Goal: Task Accomplishment & Management: Complete application form

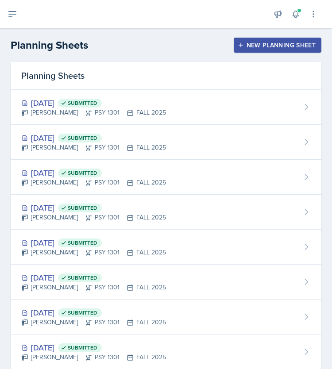
click at [298, 43] on div "New Planning Sheet" at bounding box center [278, 45] width 76 height 7
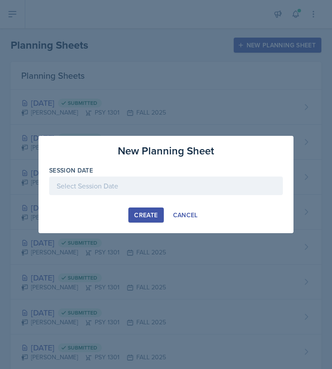
click at [173, 179] on div at bounding box center [166, 186] width 234 height 19
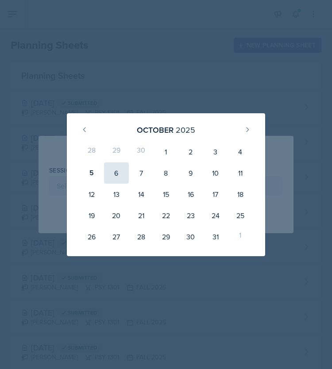
click at [117, 171] on div "6" at bounding box center [116, 173] width 25 height 21
type input "[DATE]"
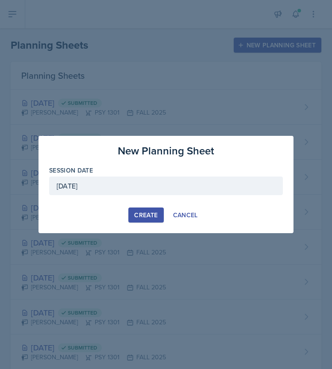
click at [139, 208] on button "Create" at bounding box center [145, 215] width 35 height 15
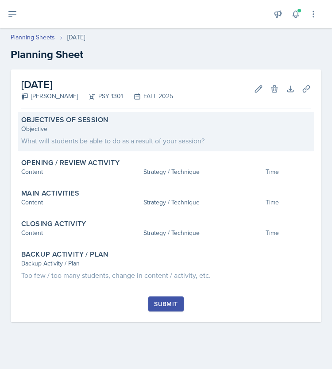
click at [183, 143] on div "What will students be able to do as a result of your session?" at bounding box center [166, 141] width 290 height 11
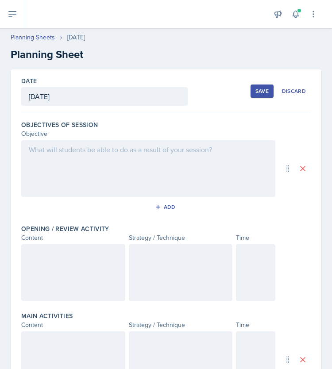
click at [72, 155] on div at bounding box center [148, 168] width 254 height 57
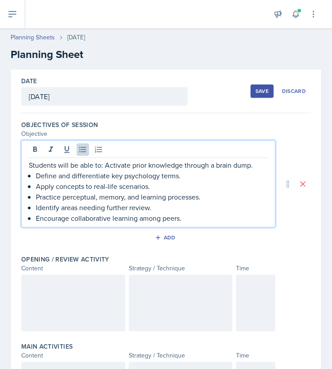
click at [35, 175] on div "Students will be able to: Activate prior knowledge through a brain dump. Define…" at bounding box center [148, 192] width 239 height 64
click at [38, 186] on p "Apply concepts to real-life scenarios." at bounding box center [152, 186] width 232 height 11
click at [36, 196] on p "Practice perceptual, memory, and learning processes." at bounding box center [152, 197] width 232 height 11
click at [37, 210] on p "Identify areas needing further review." at bounding box center [152, 207] width 232 height 11
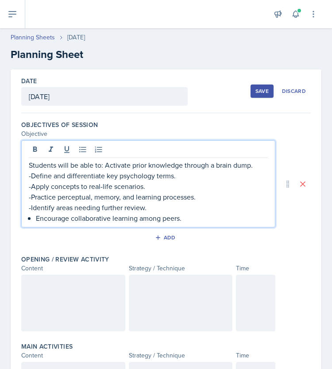
click at [35, 213] on div "Students will be able to: Activate prior knowledge through a brain dump. -Defin…" at bounding box center [148, 192] width 239 height 64
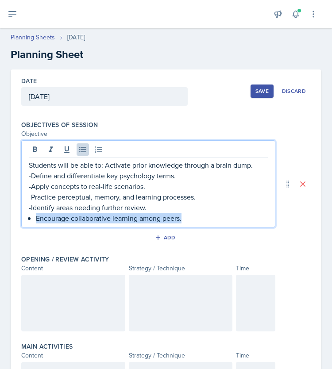
drag, startPoint x: 184, startPoint y: 218, endPoint x: 24, endPoint y: 231, distance: 160.4
click at [24, 231] on div "Objectives of Session Objective Students will be able to: Activate prior knowle…" at bounding box center [166, 184] width 290 height 135
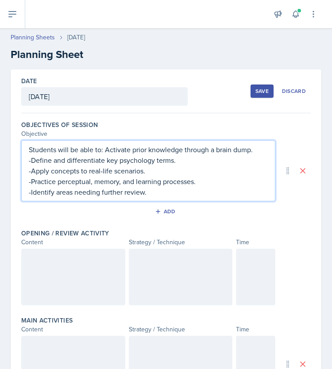
click at [47, 264] on div at bounding box center [73, 277] width 104 height 57
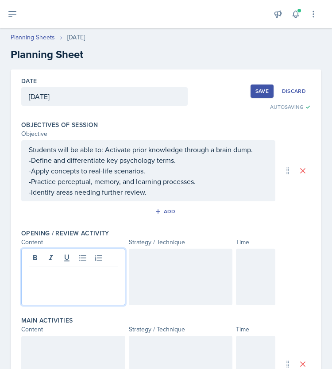
click at [66, 273] on p at bounding box center [73, 273] width 89 height 11
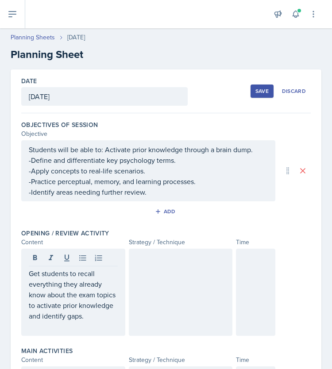
click at [141, 302] on div at bounding box center [181, 292] width 104 height 87
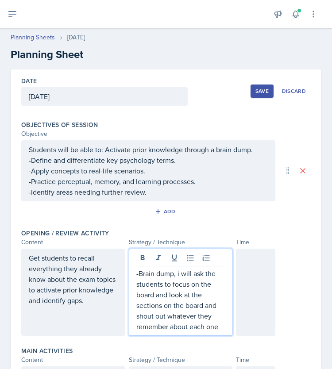
click at [175, 273] on p "-Brain dump, i will ask the students to focus on the board and look at the sect…" at bounding box center [180, 300] width 89 height 64
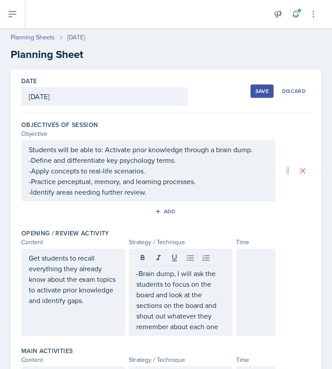
click at [258, 277] on div at bounding box center [255, 292] width 39 height 87
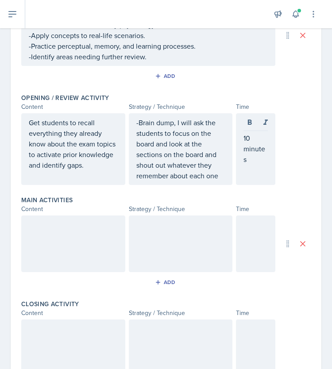
click at [256, 266] on div at bounding box center [255, 244] width 39 height 57
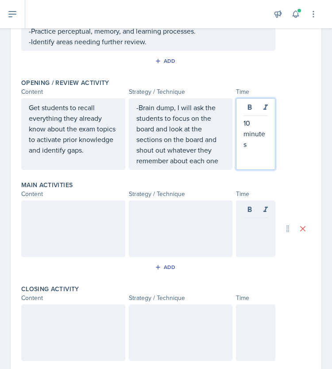
click at [247, 106] on div "10 minutes" at bounding box center [255, 134] width 39 height 72
click at [84, 318] on div at bounding box center [73, 333] width 104 height 57
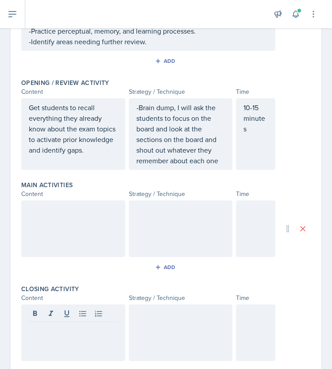
click at [60, 335] on p at bounding box center [73, 329] width 89 height 11
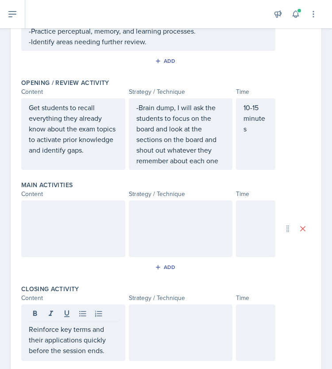
click at [188, 329] on div at bounding box center [181, 333] width 104 height 57
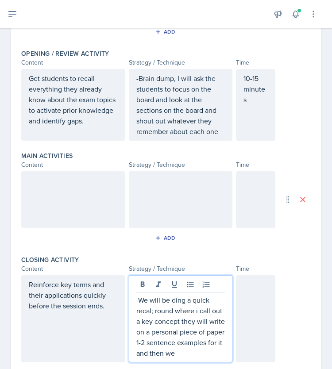
scroll to position [190, 0]
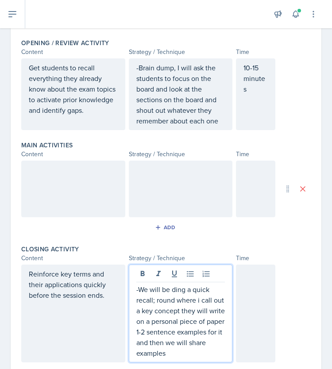
click at [244, 291] on div at bounding box center [255, 314] width 39 height 98
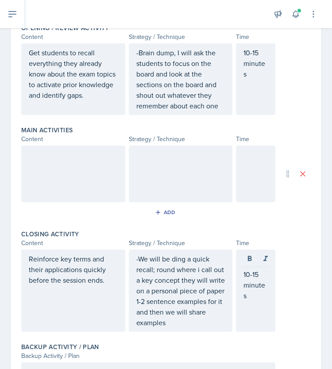
click at [249, 184] on div at bounding box center [255, 174] width 39 height 57
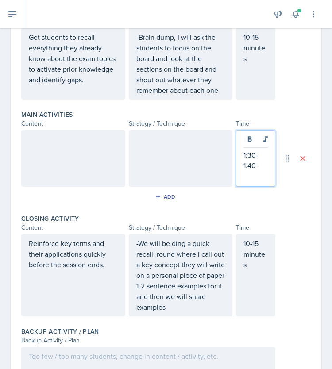
click at [244, 167] on p "1:30-1:40" at bounding box center [256, 160] width 24 height 21
click at [248, 182] on p "1 hour and 30-1:40" at bounding box center [256, 166] width 24 height 32
click at [252, 182] on p "1 hour and 30-1:40" at bounding box center [256, 166] width 24 height 32
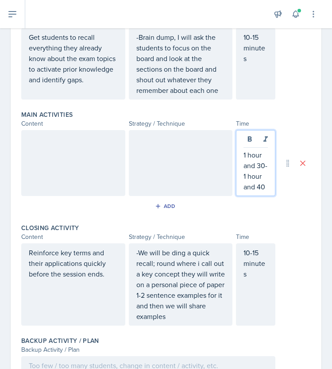
click at [264, 196] on div "1 hour and 30-1 hour and 40" at bounding box center [255, 163] width 39 height 66
click at [263, 196] on div "1 hour and 30-1 hour and 40" at bounding box center [255, 163] width 39 height 66
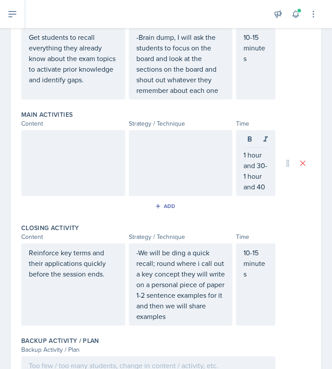
click at [262, 196] on div "1 hour and 30-1 hour and 40" at bounding box center [255, 163] width 39 height 66
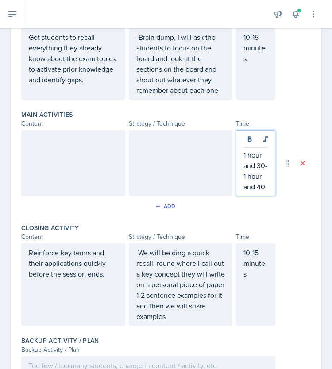
click at [193, 170] on div at bounding box center [181, 163] width 104 height 66
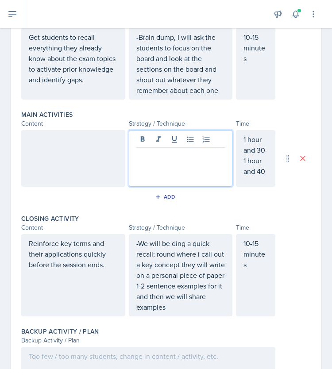
scroll to position [236, 0]
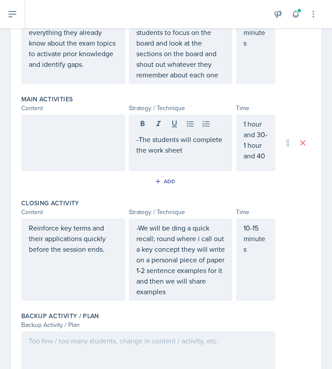
click at [90, 144] on div at bounding box center [73, 143] width 104 height 57
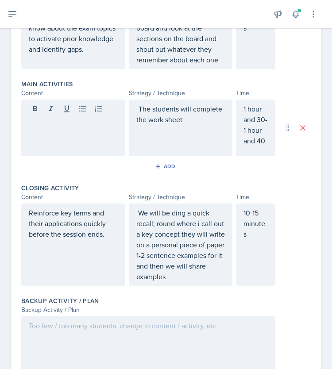
click at [42, 148] on div at bounding box center [73, 128] width 104 height 57
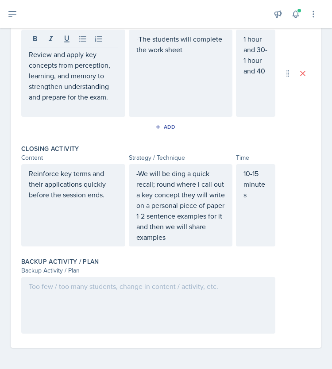
click at [86, 298] on div at bounding box center [148, 305] width 254 height 57
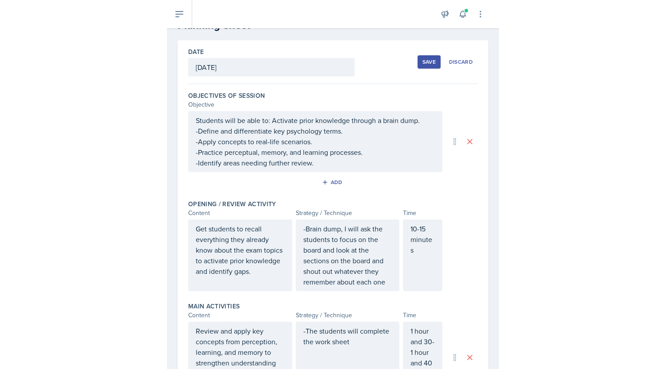
scroll to position [0, 0]
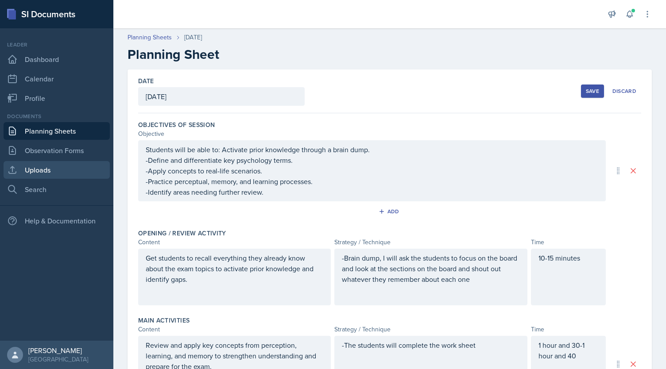
click at [29, 176] on link "Uploads" at bounding box center [57, 170] width 106 height 18
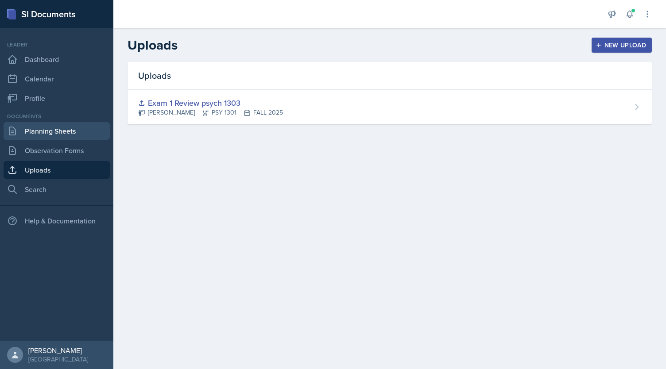
click at [50, 126] on link "Planning Sheets" at bounding box center [57, 131] width 106 height 18
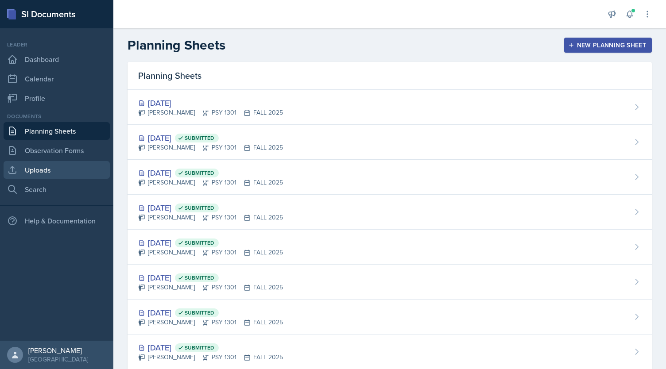
click at [69, 168] on link "Uploads" at bounding box center [57, 170] width 106 height 18
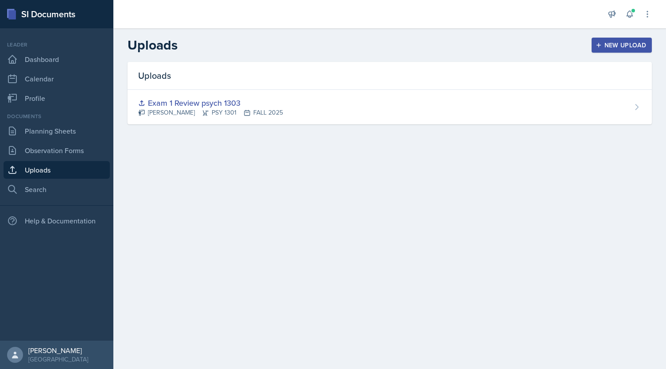
click at [332, 43] on div "New Upload" at bounding box center [621, 45] width 49 height 7
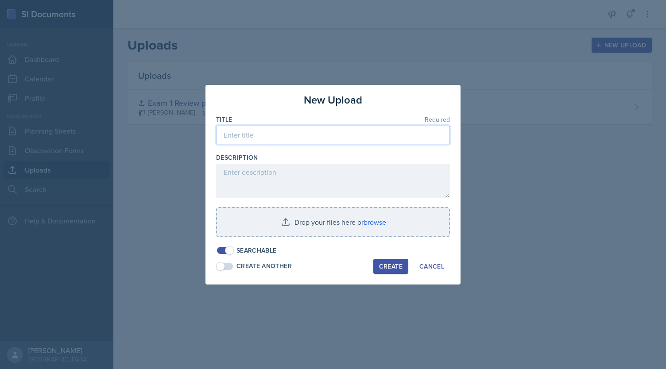
click at [326, 133] on input at bounding box center [333, 135] width 234 height 19
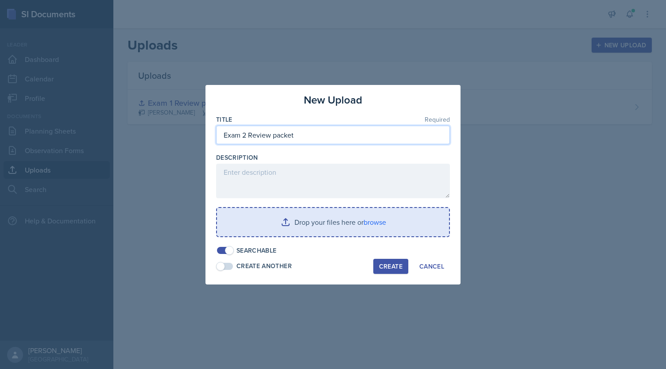
type input "Exam 2 Review packet"
click at [328, 229] on input "file" at bounding box center [333, 222] width 232 height 28
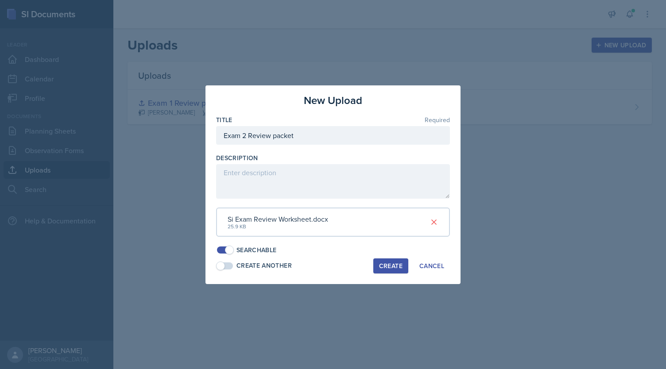
click at [332, 264] on div "Create" at bounding box center [390, 266] width 23 height 7
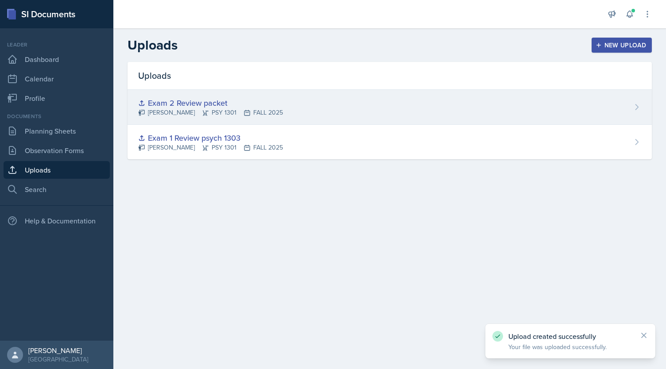
click at [266, 102] on div "Exam 2 Review packet" at bounding box center [210, 103] width 145 height 12
click at [266, 102] on main "Uploads New Upload Uploads Exam 2 Review packet [PERSON_NAME] PSY 1301 FALL 202…" at bounding box center [389, 198] width 553 height 341
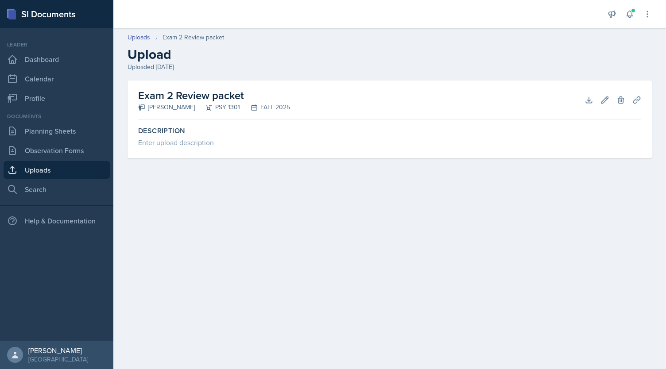
click at [209, 95] on h2 "Exam 2 Review packet" at bounding box center [214, 96] width 152 height 16
click at [88, 128] on link "Planning Sheets" at bounding box center [57, 131] width 106 height 18
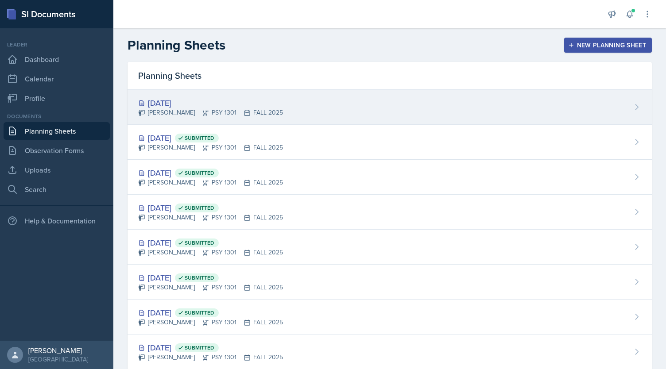
click at [243, 109] on div "[PERSON_NAME] PSY 1301 FALL 2025" at bounding box center [210, 112] width 145 height 9
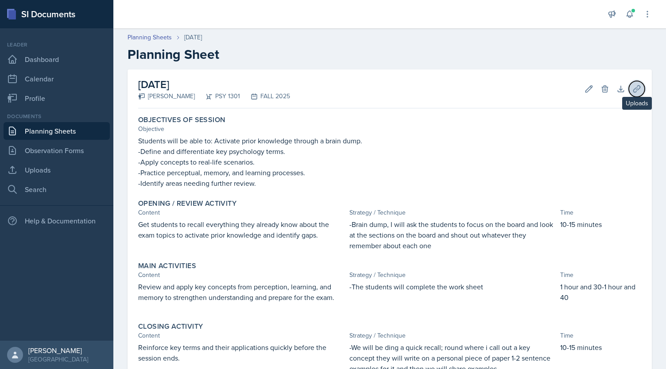
click at [332, 87] on icon at bounding box center [636, 89] width 9 height 9
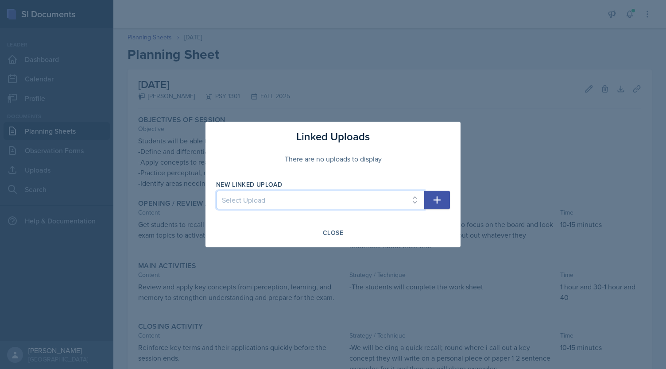
click at [332, 195] on select "Select Upload Exam 1 Review psych 1303 Exam 2 Review packet" at bounding box center [320, 200] width 208 height 19
select select "f06edff2-ff46-4d9d-b272-1066c9f57ae5"
click at [216, 191] on select "Select Upload Exam 1 Review psych 1303 Exam 2 Review packet" at bounding box center [320, 200] width 208 height 19
click at [332, 201] on icon "button" at bounding box center [437, 200] width 11 height 11
select select
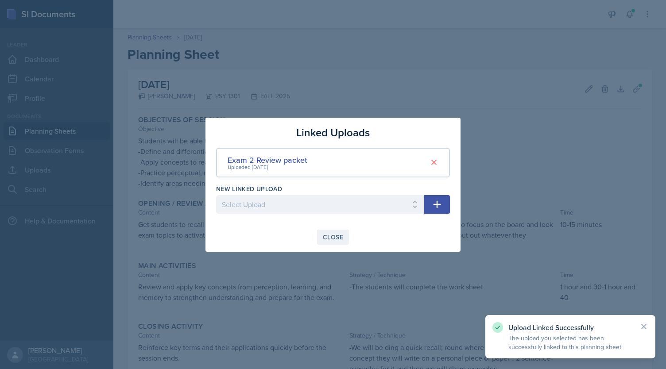
click at [332, 240] on div "Close" at bounding box center [333, 237] width 20 height 7
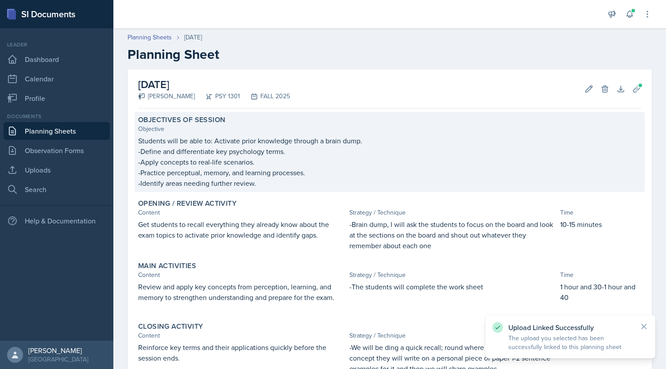
scroll to position [147, 0]
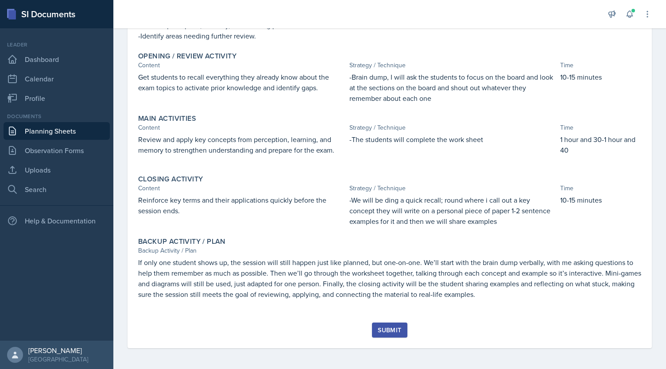
click at [332, 327] on div "Submit" at bounding box center [389, 330] width 23 height 7
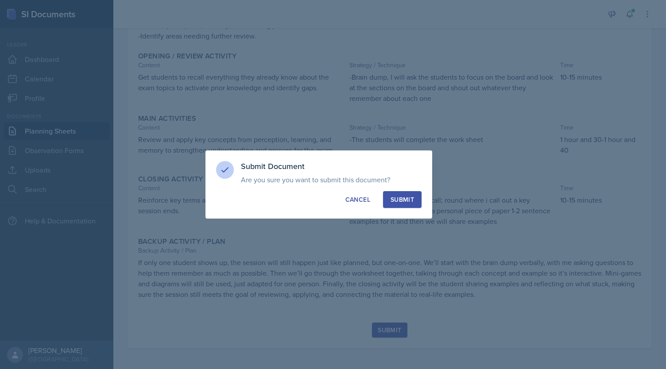
click at [332, 201] on div "Submit" at bounding box center [402, 199] width 23 height 9
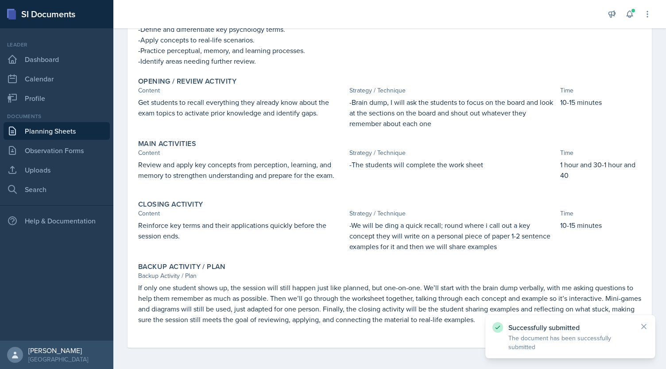
scroll to position [0, 0]
